Goal: Information Seeking & Learning: Learn about a topic

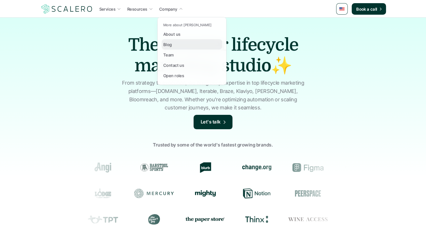
click at [169, 43] on p "Blog" at bounding box center [167, 44] width 9 height 6
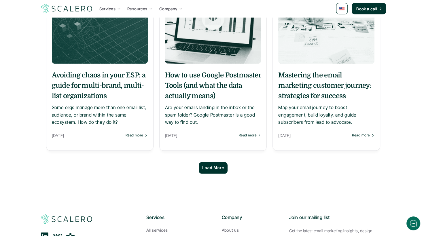
scroll to position [484, 0]
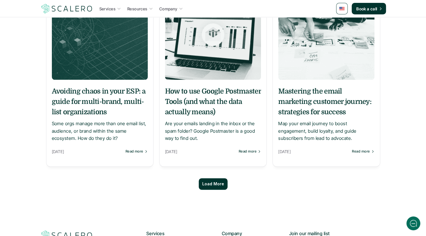
click at [209, 187] on div "Load More" at bounding box center [213, 184] width 29 height 12
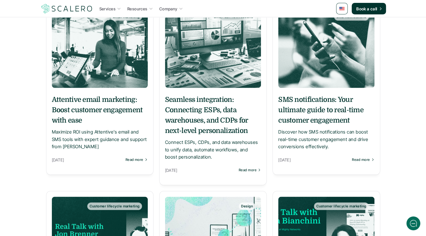
scroll to position [1076, 0]
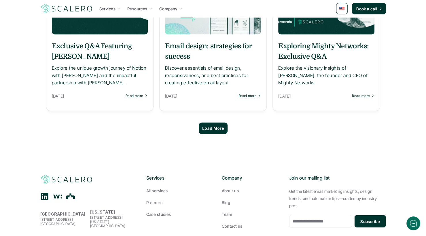
click at [214, 129] on p "Load More" at bounding box center [213, 128] width 22 height 5
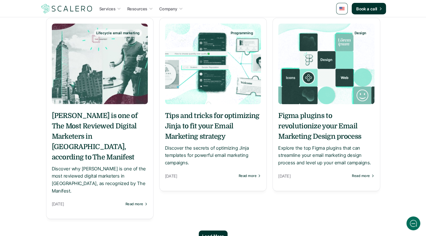
scroll to position [1552, 0]
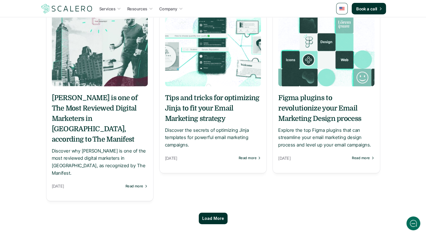
click at [210, 216] on p "Load More" at bounding box center [213, 218] width 22 height 5
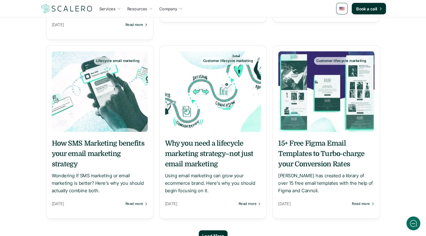
click at [208, 234] on p "Load More" at bounding box center [213, 236] width 22 height 5
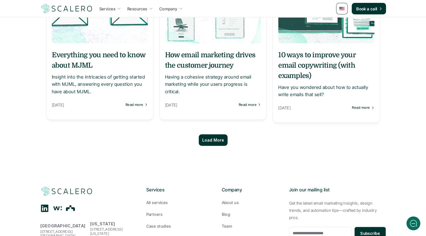
click at [215, 138] on p "Load More" at bounding box center [213, 140] width 22 height 5
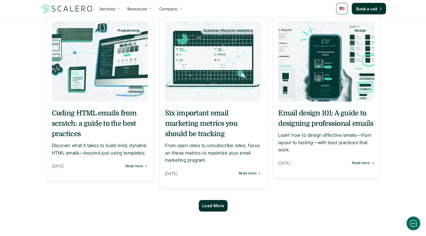
scroll to position [3274, 0]
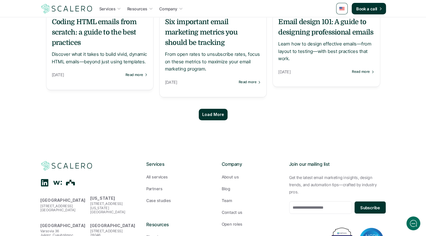
click at [212, 112] on p "Load More" at bounding box center [213, 114] width 22 height 5
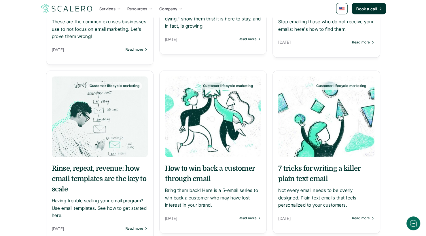
scroll to position [3678, 0]
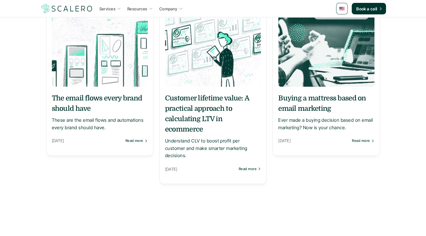
scroll to position [4230, 0]
